Goal: Task Accomplishment & Management: Manage account settings

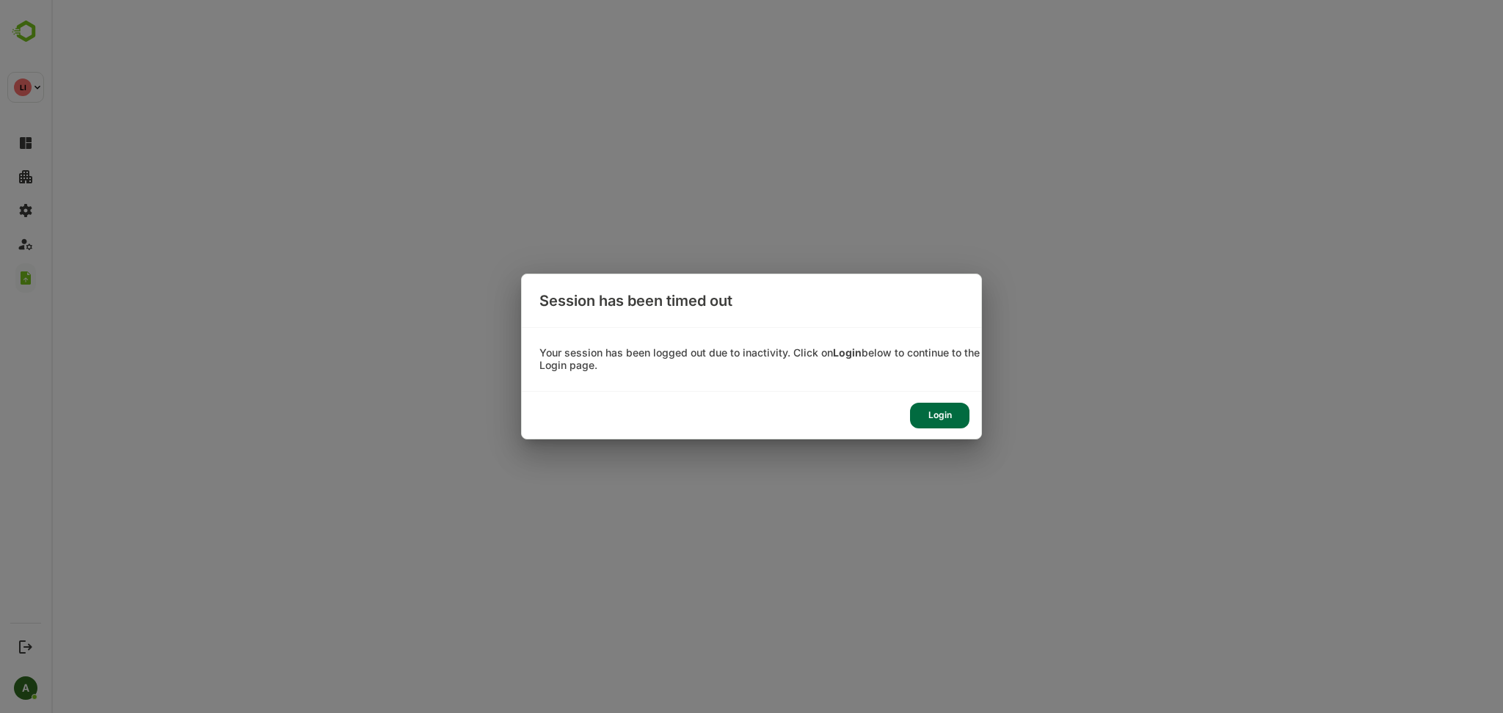
click at [935, 420] on div "Login" at bounding box center [939, 416] width 59 height 26
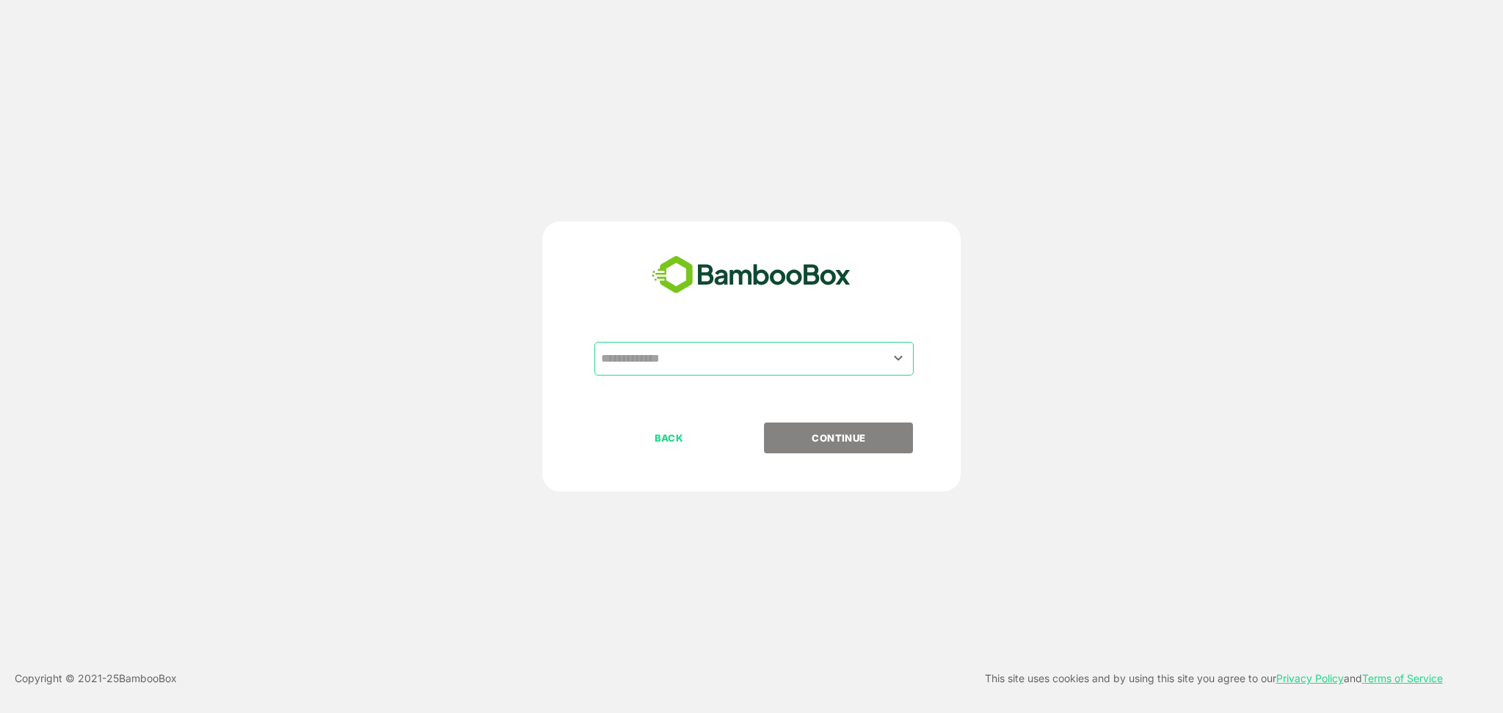
click at [779, 371] on input "text" at bounding box center [753, 359] width 313 height 28
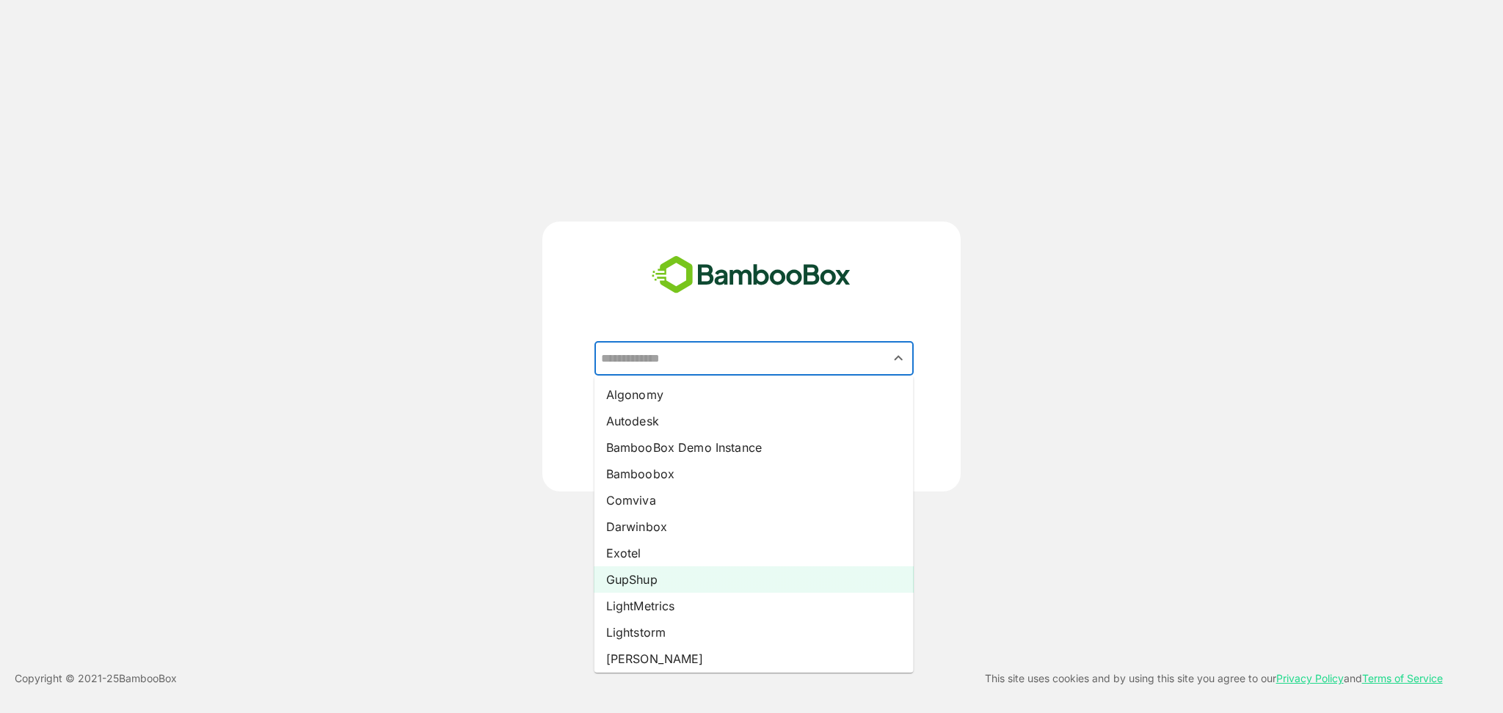
scroll to position [37, 0]
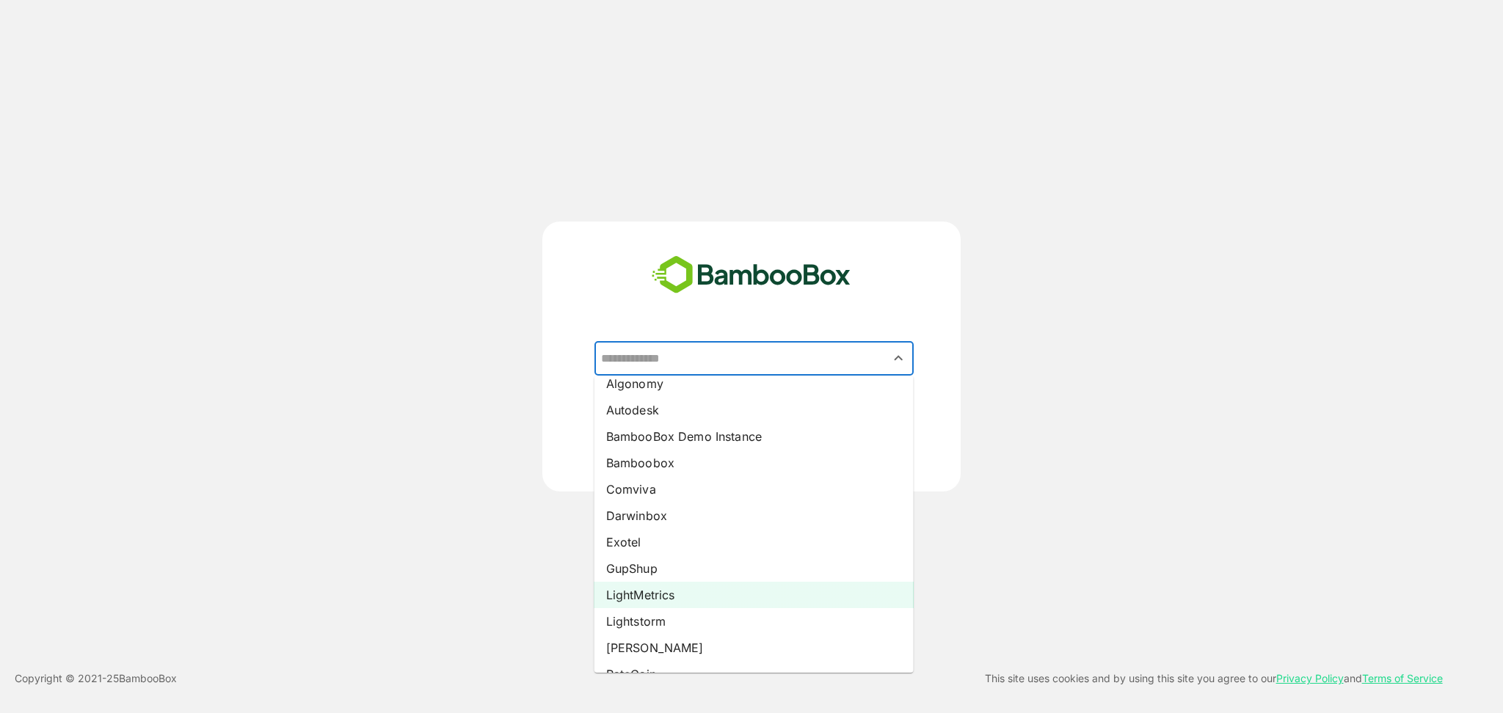
click at [682, 587] on li "LightMetrics" at bounding box center [753, 595] width 319 height 26
type input "**********"
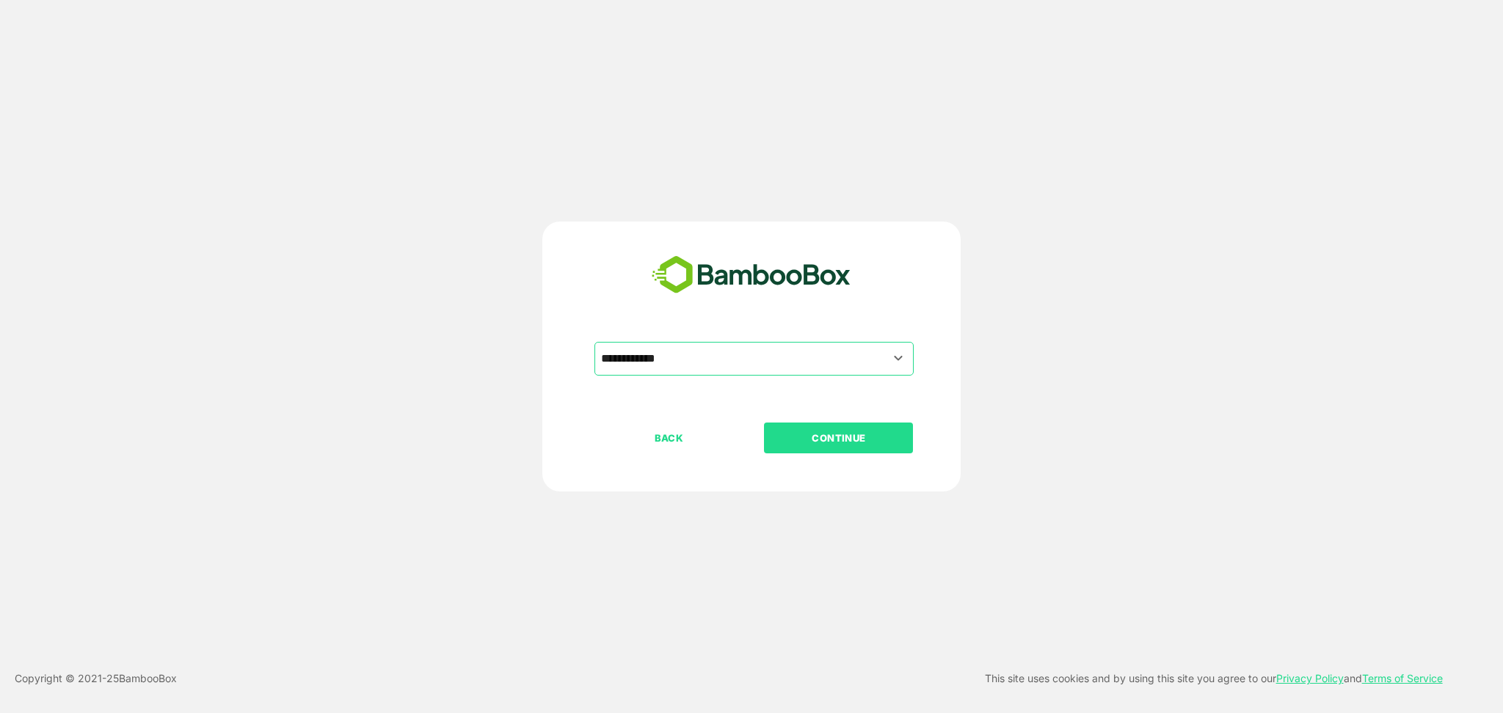
click at [855, 448] on button "CONTINUE" at bounding box center [838, 438] width 149 height 31
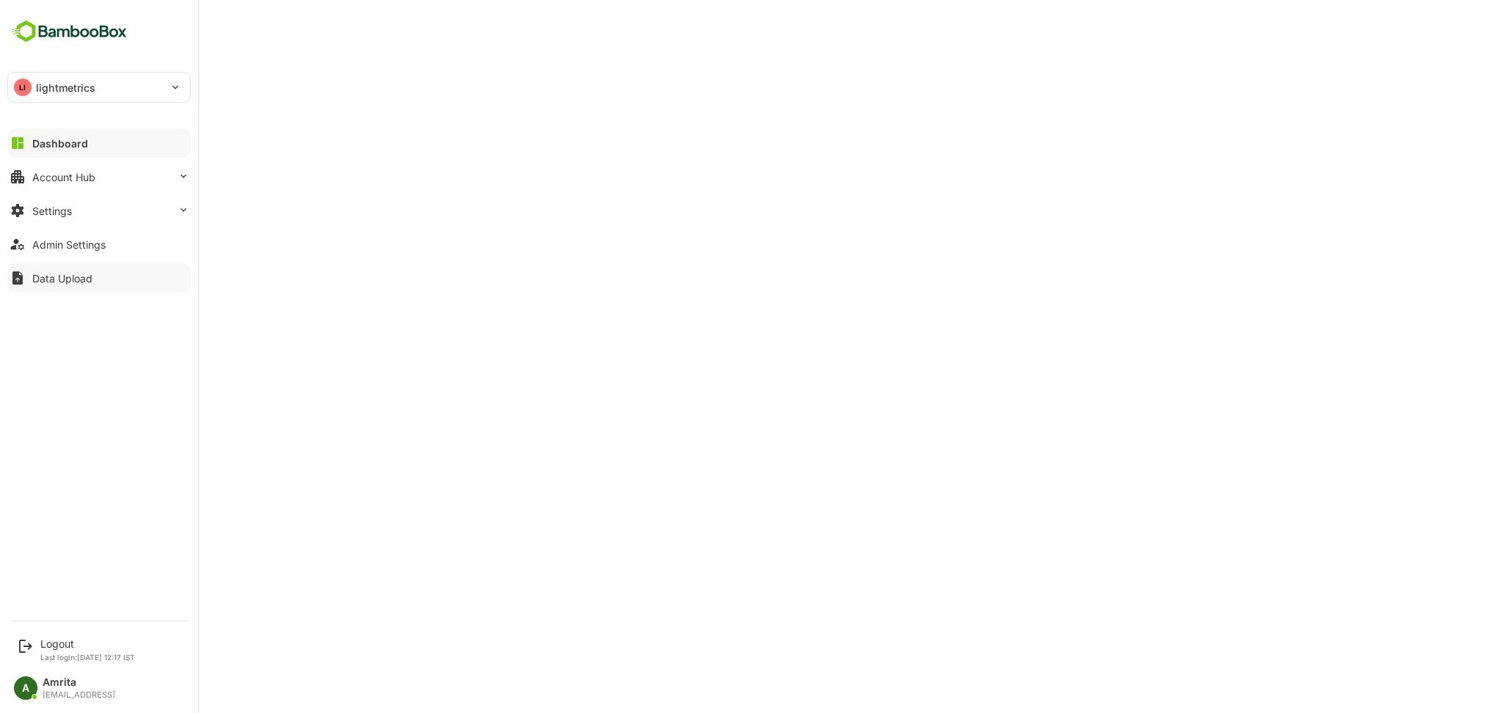
click at [40, 282] on div "Data Upload" at bounding box center [62, 278] width 60 height 12
click at [44, 644] on div "Logout" at bounding box center [87, 644] width 95 height 12
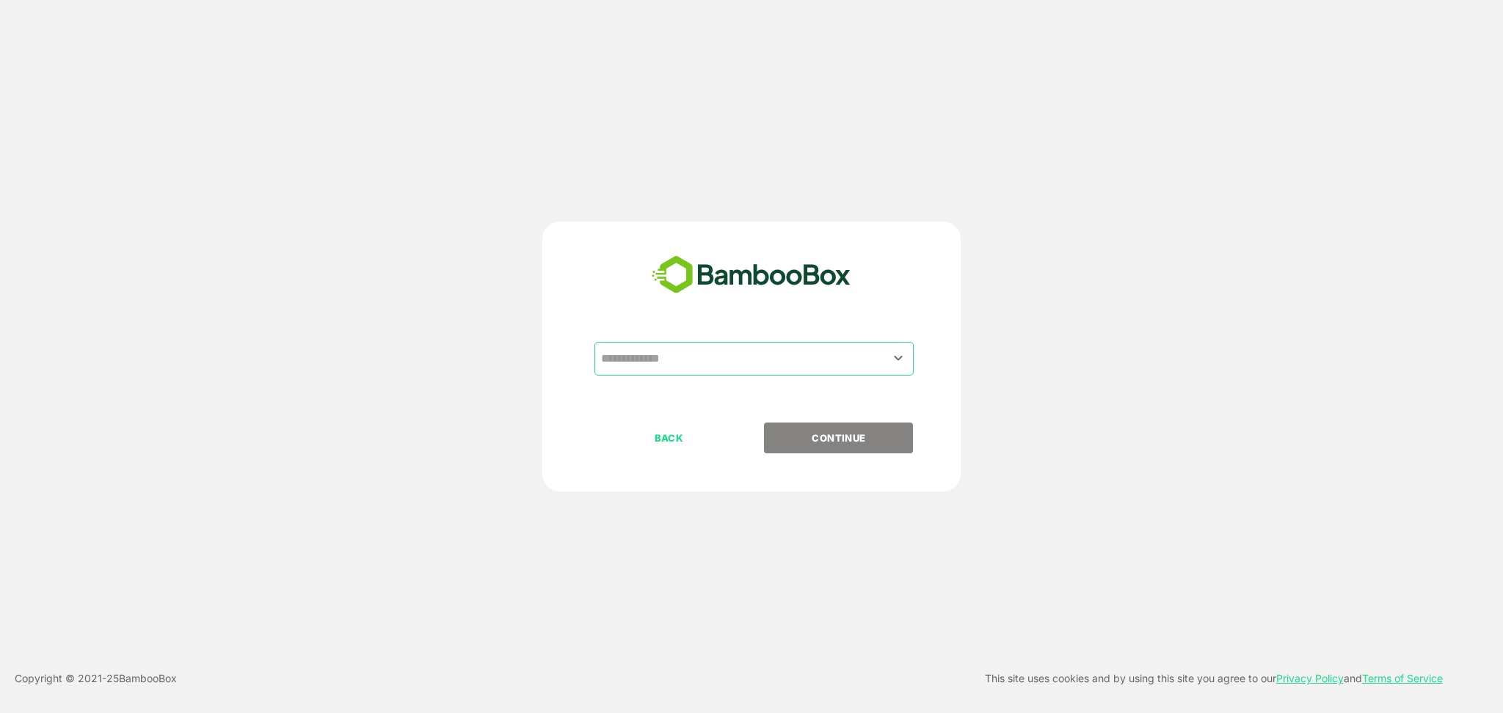
click at [666, 354] on input "text" at bounding box center [753, 359] width 313 height 28
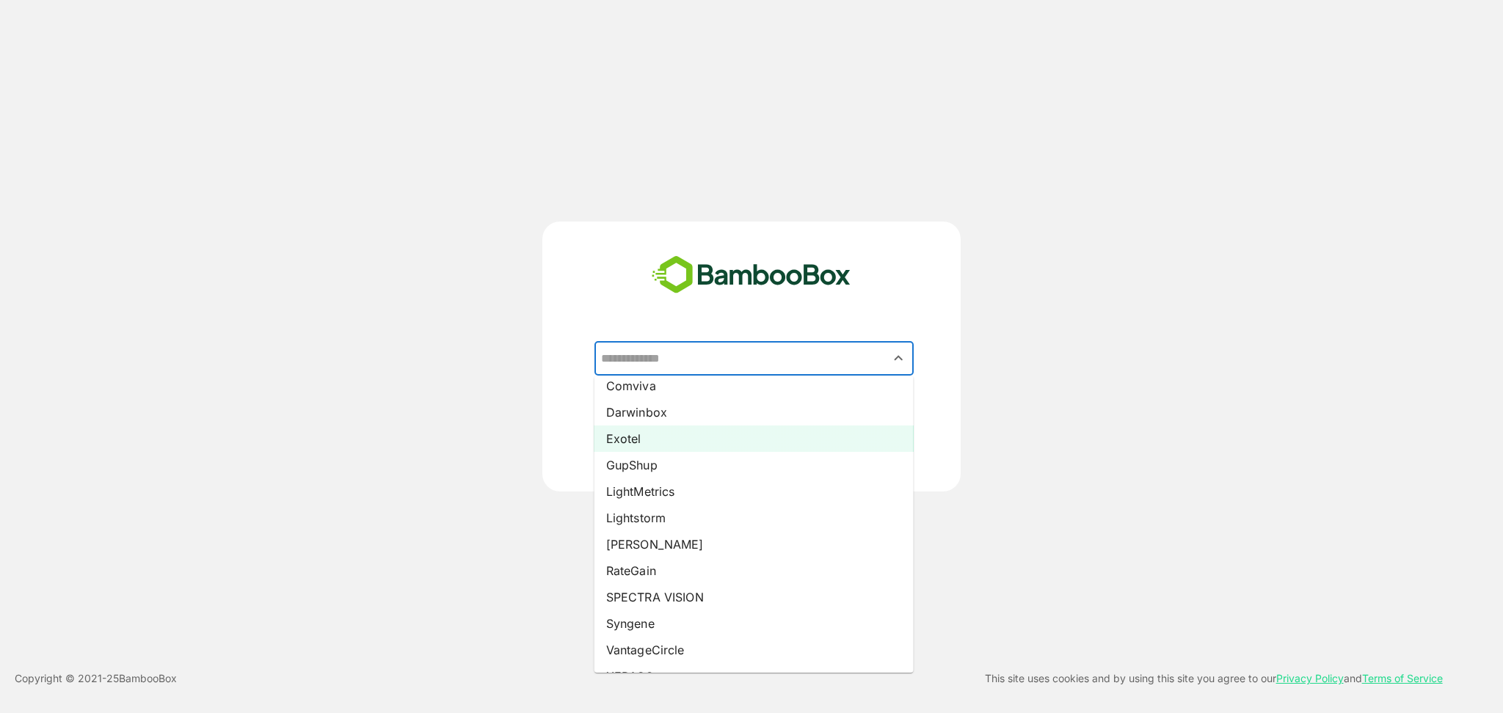
scroll to position [143, 0]
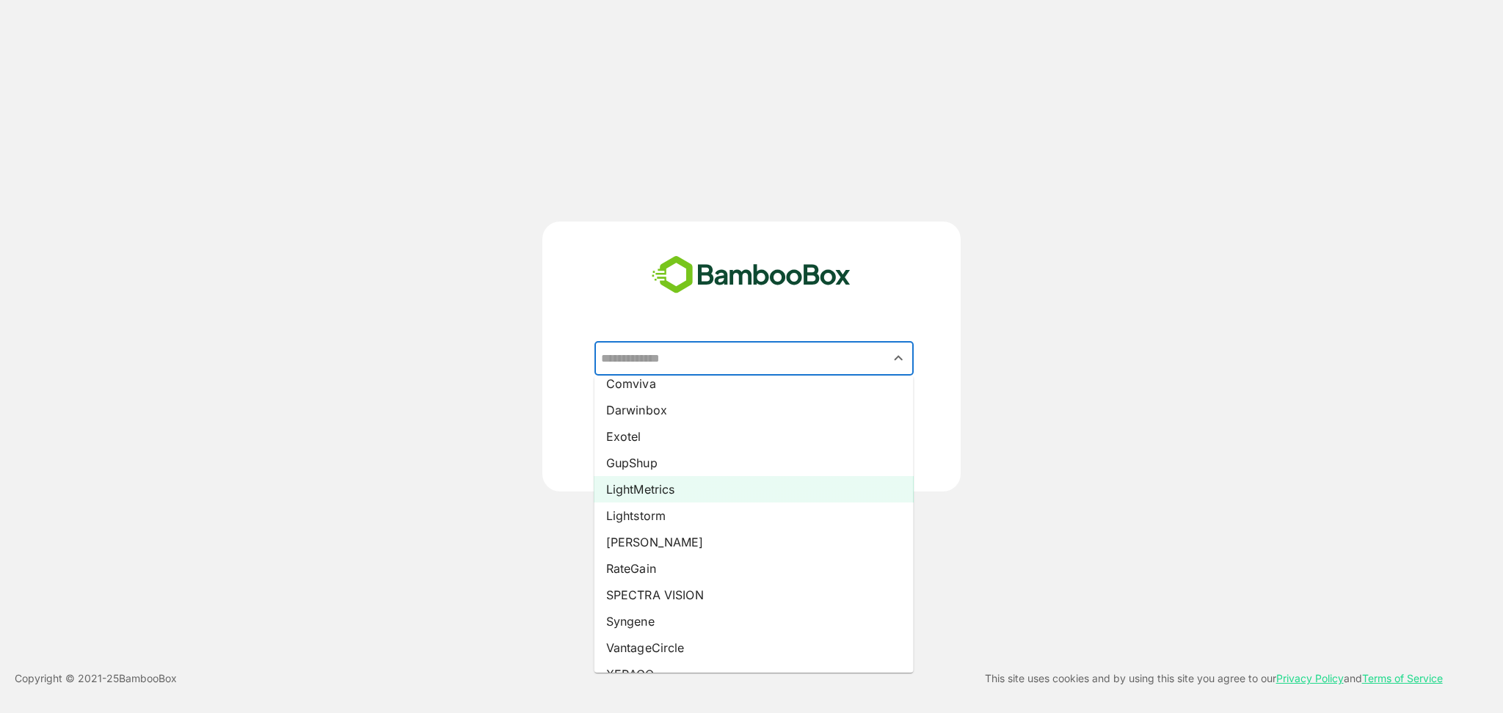
click at [641, 481] on li "LightMetrics" at bounding box center [753, 489] width 319 height 26
type input "**********"
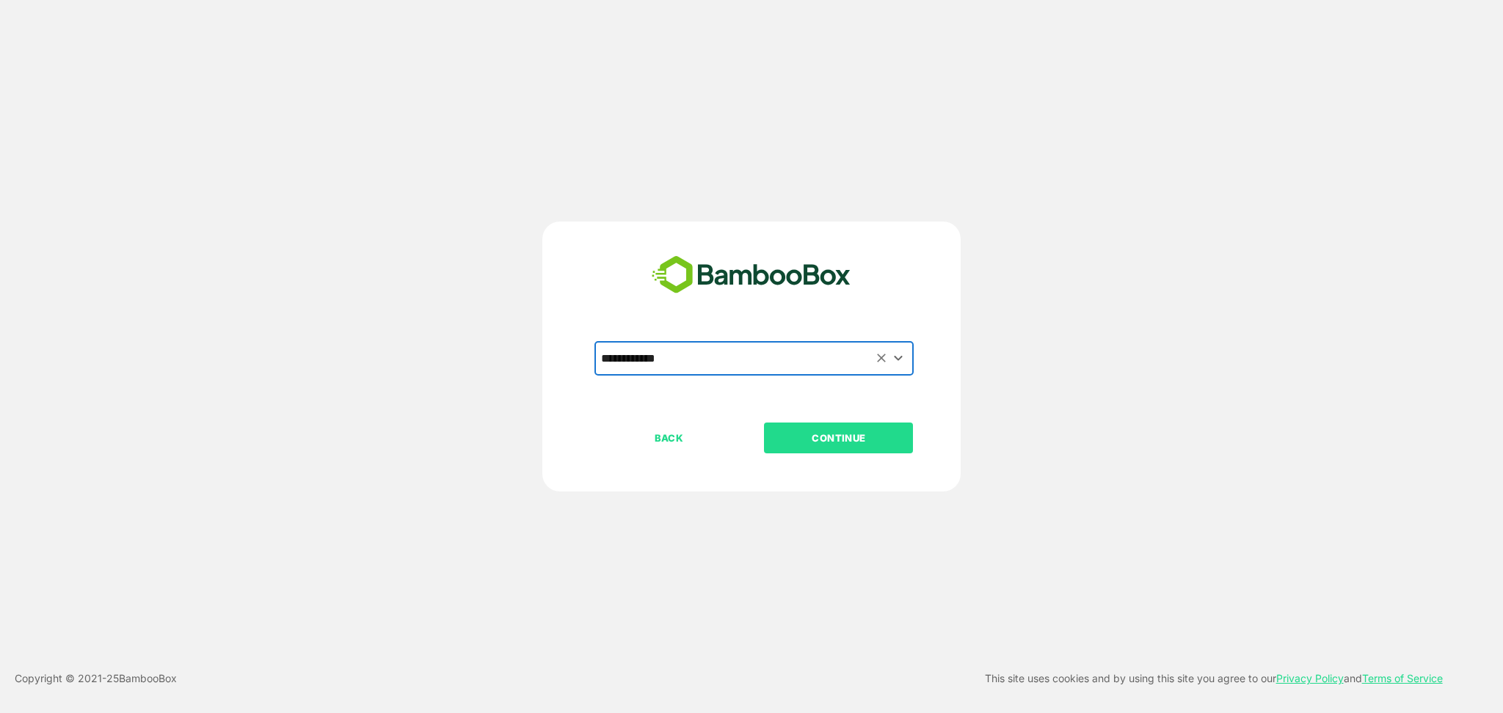
click at [811, 438] on p "CONTINUE" at bounding box center [838, 438] width 147 height 16
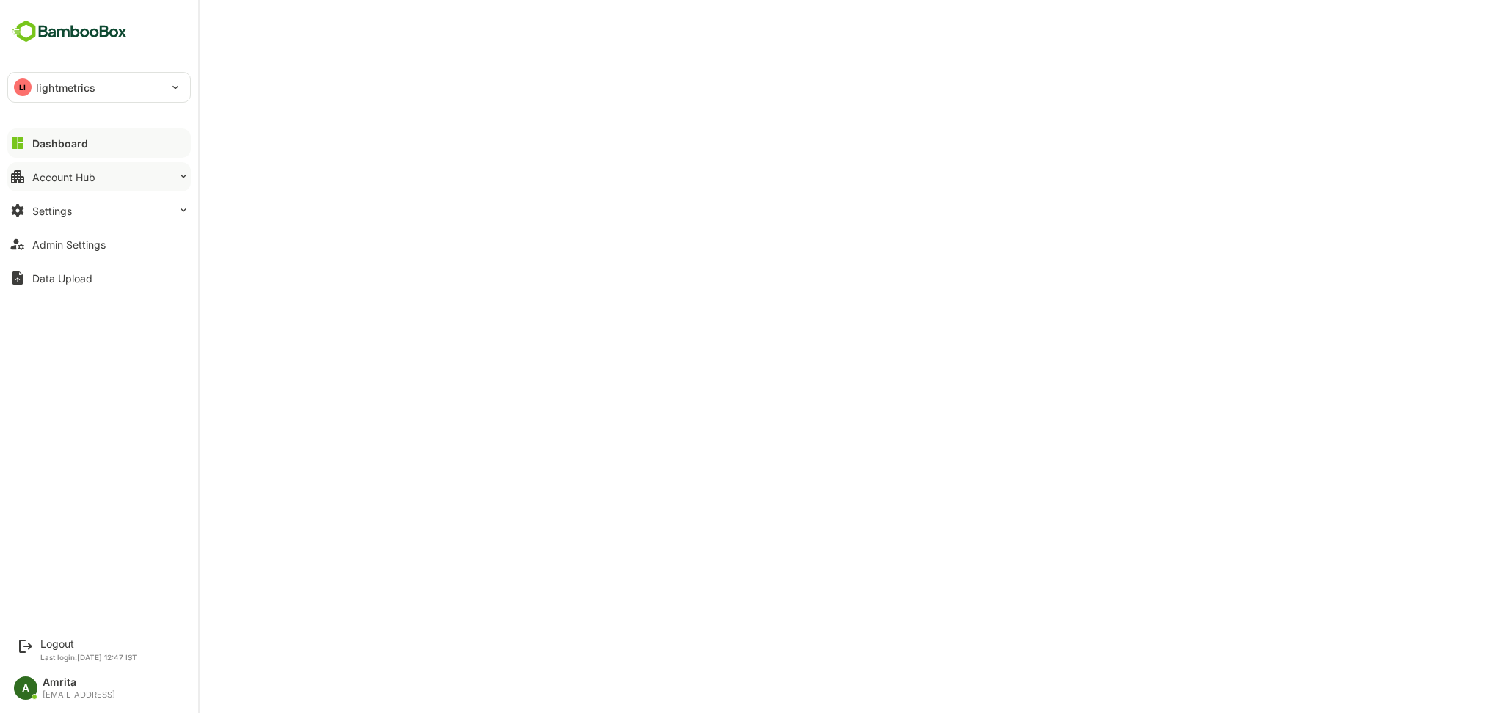
click at [69, 174] on div "Account Hub" at bounding box center [63, 177] width 63 height 12
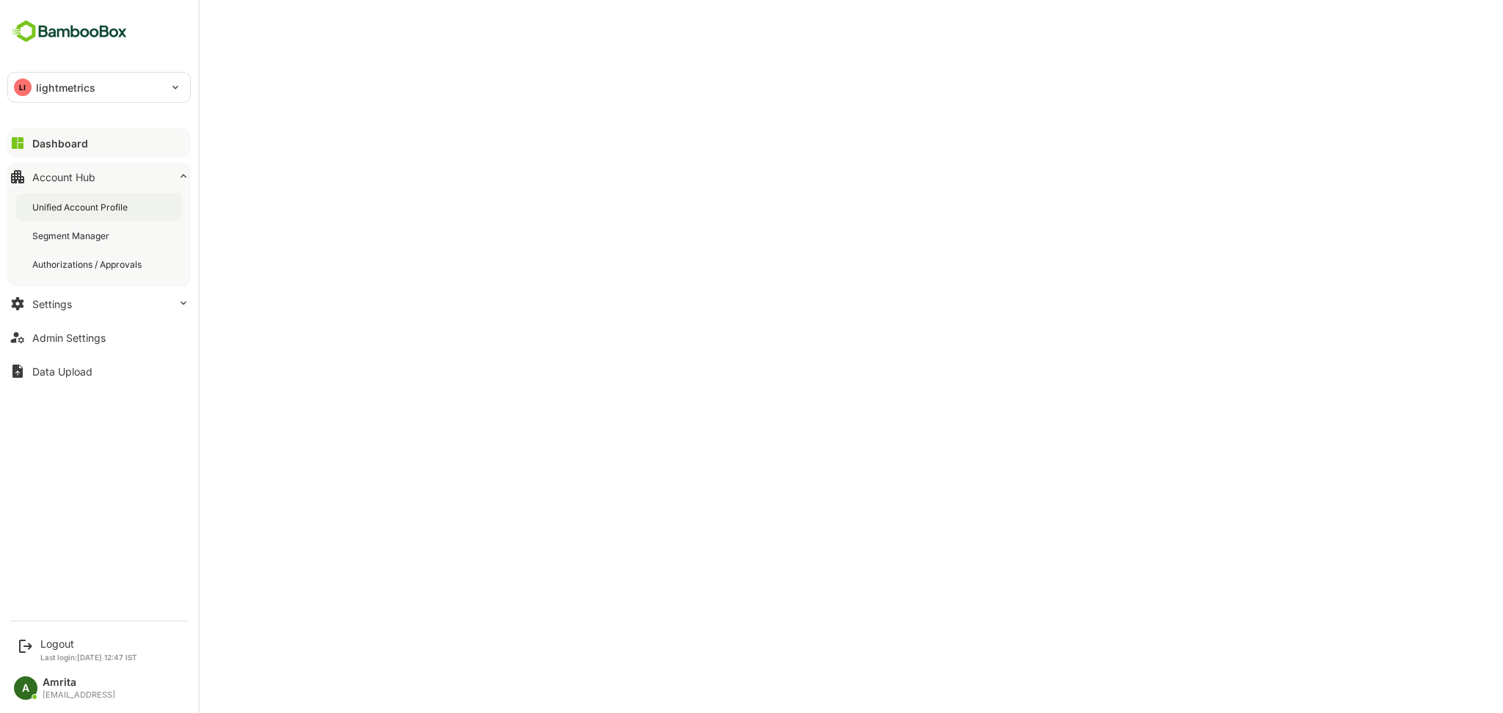
click at [112, 205] on div "Unified Account Profile" at bounding box center [81, 207] width 98 height 12
click at [56, 646] on div "Logout" at bounding box center [88, 644] width 97 height 12
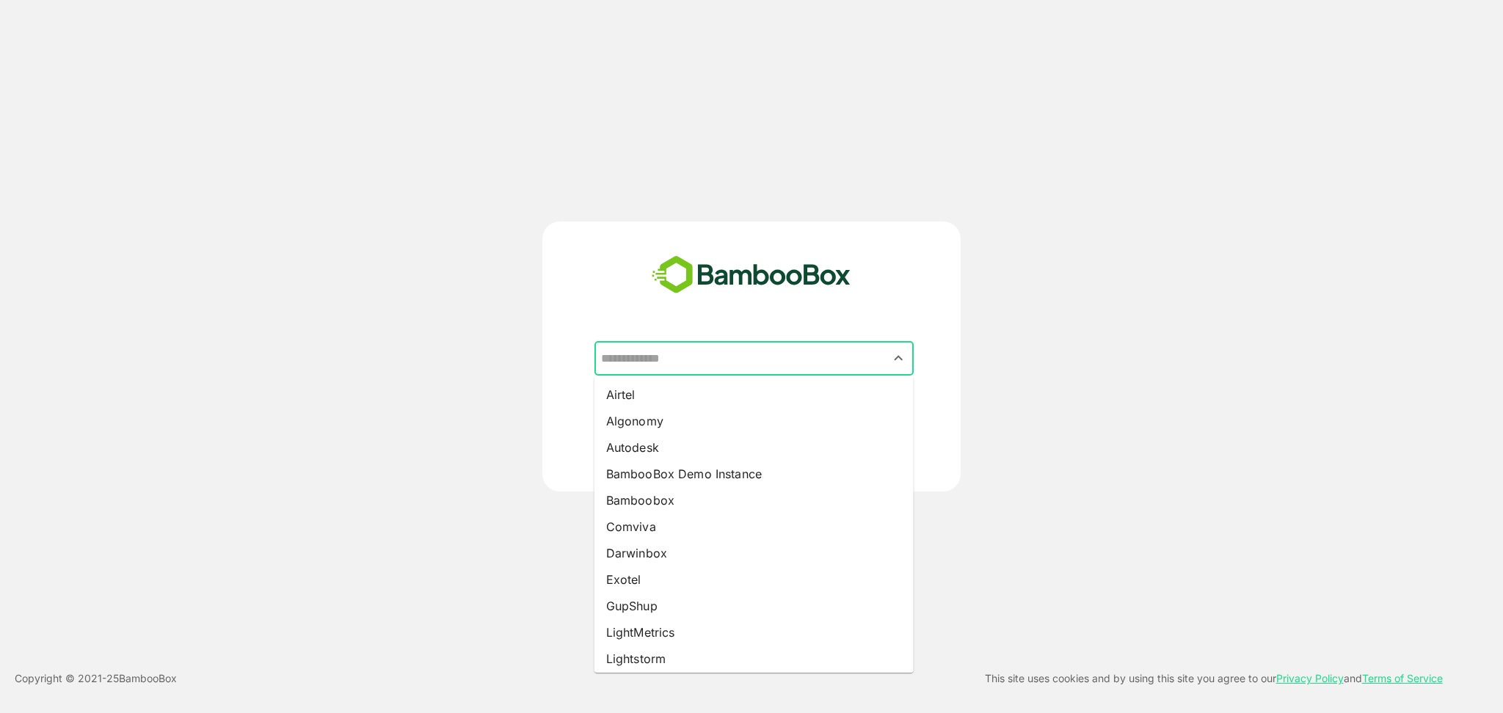
click at [707, 365] on input "text" at bounding box center [753, 359] width 313 height 28
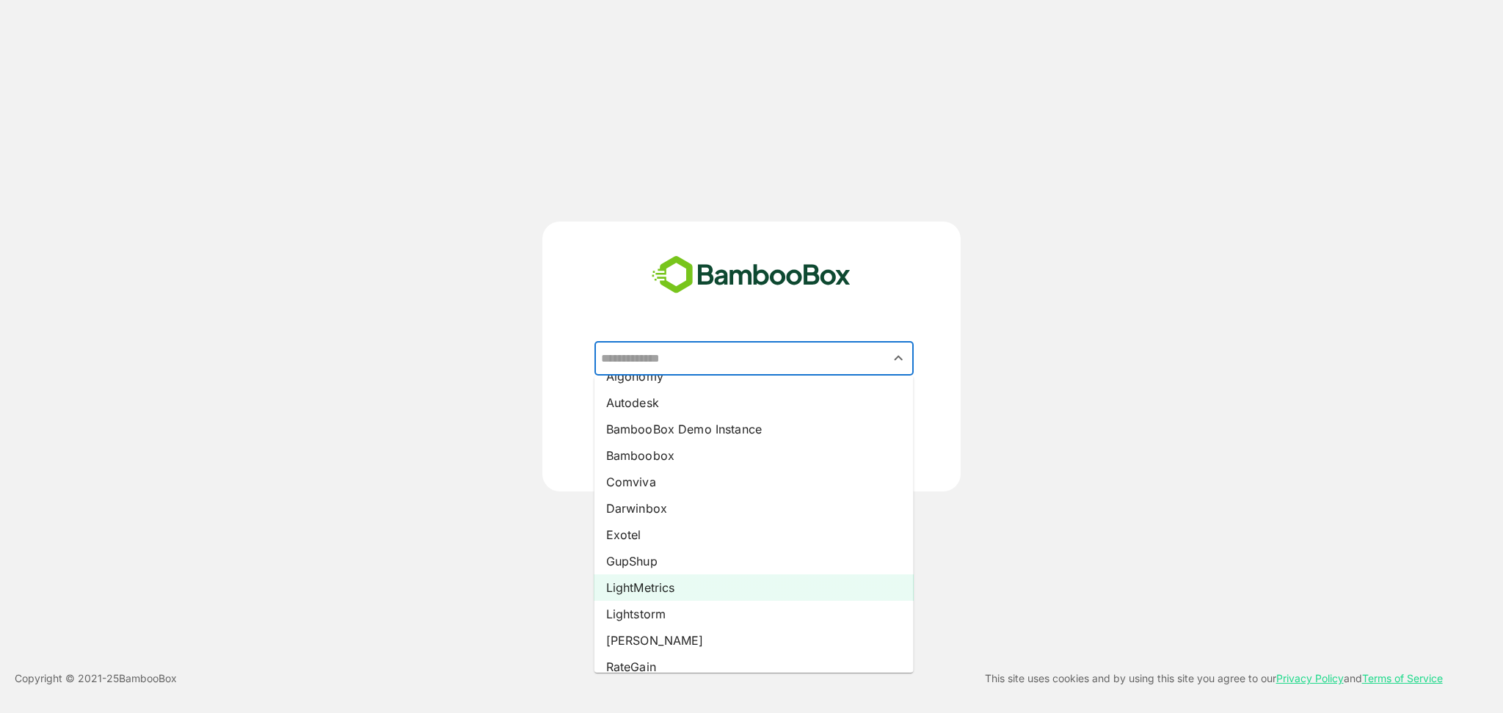
click at [658, 581] on li "LightMetrics" at bounding box center [753, 587] width 319 height 26
type input "**********"
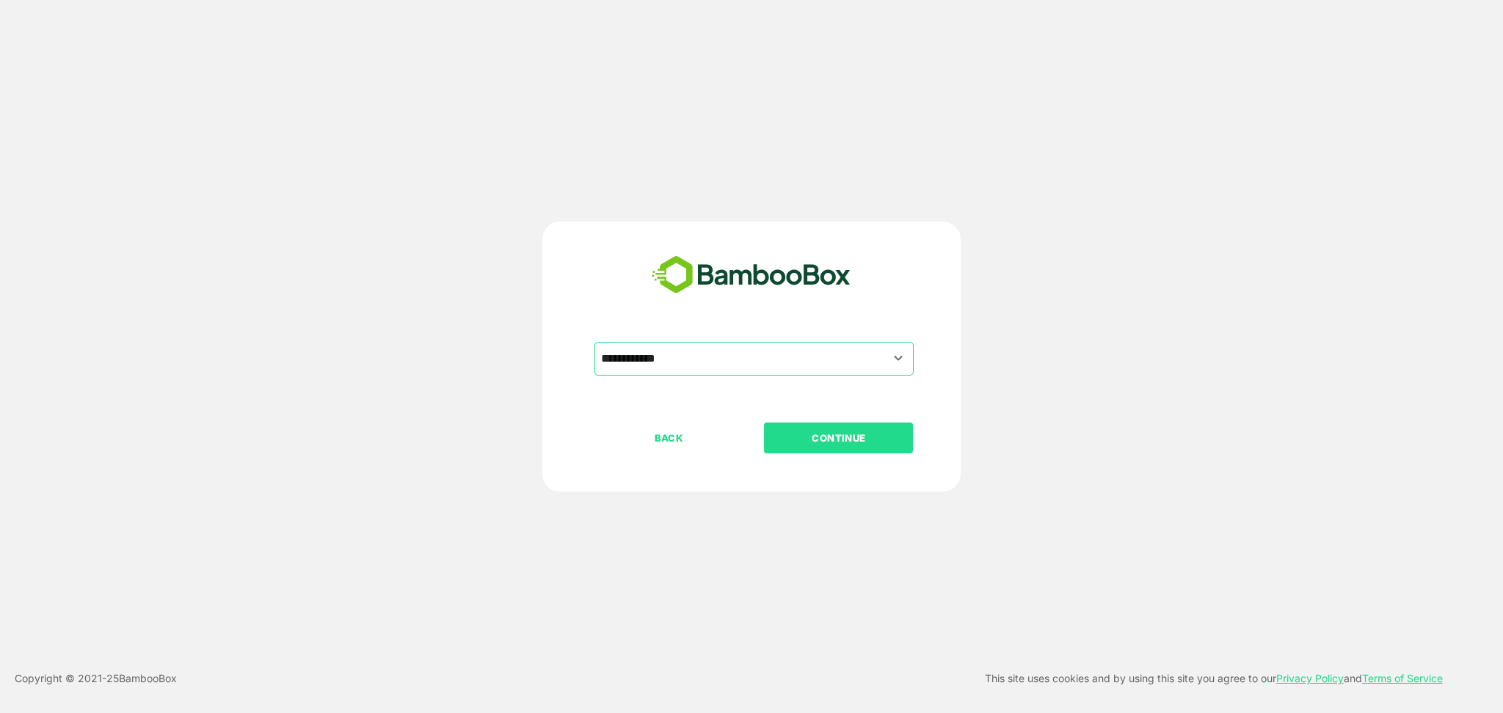
click at [858, 445] on p "CONTINUE" at bounding box center [838, 438] width 147 height 16
